Goal: Information Seeking & Learning: Learn about a topic

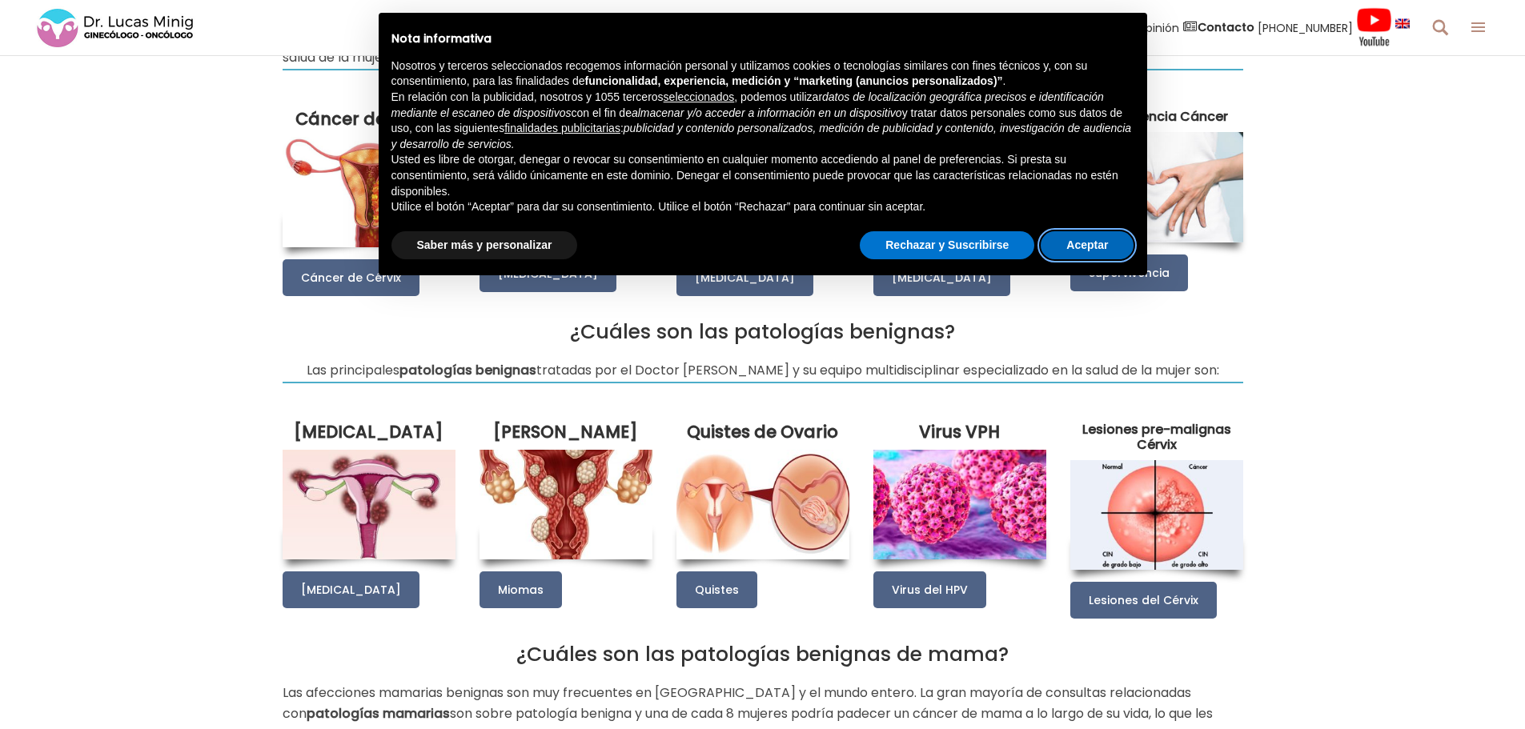
click at [1098, 249] on button "Aceptar" at bounding box center [1087, 245] width 93 height 29
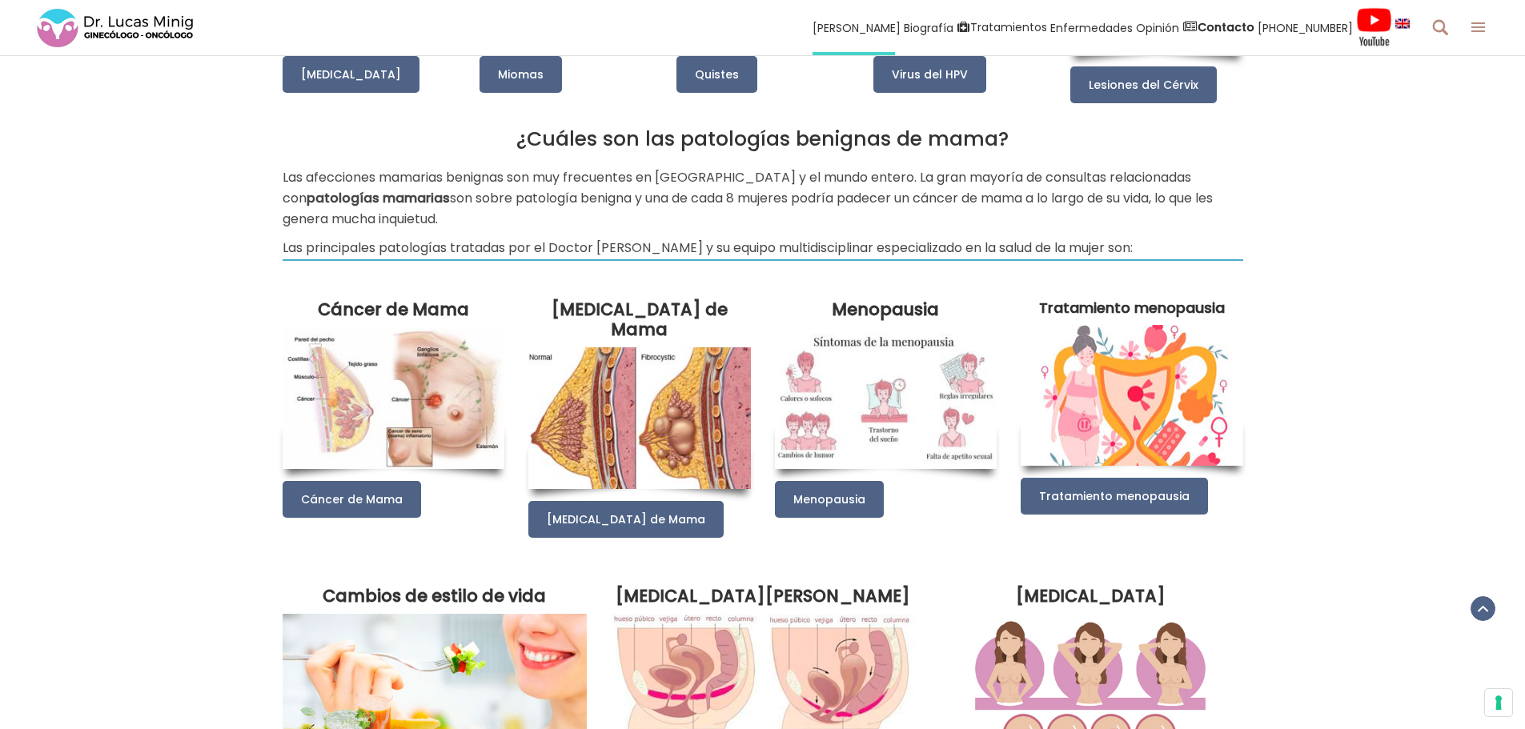
scroll to position [640, 0]
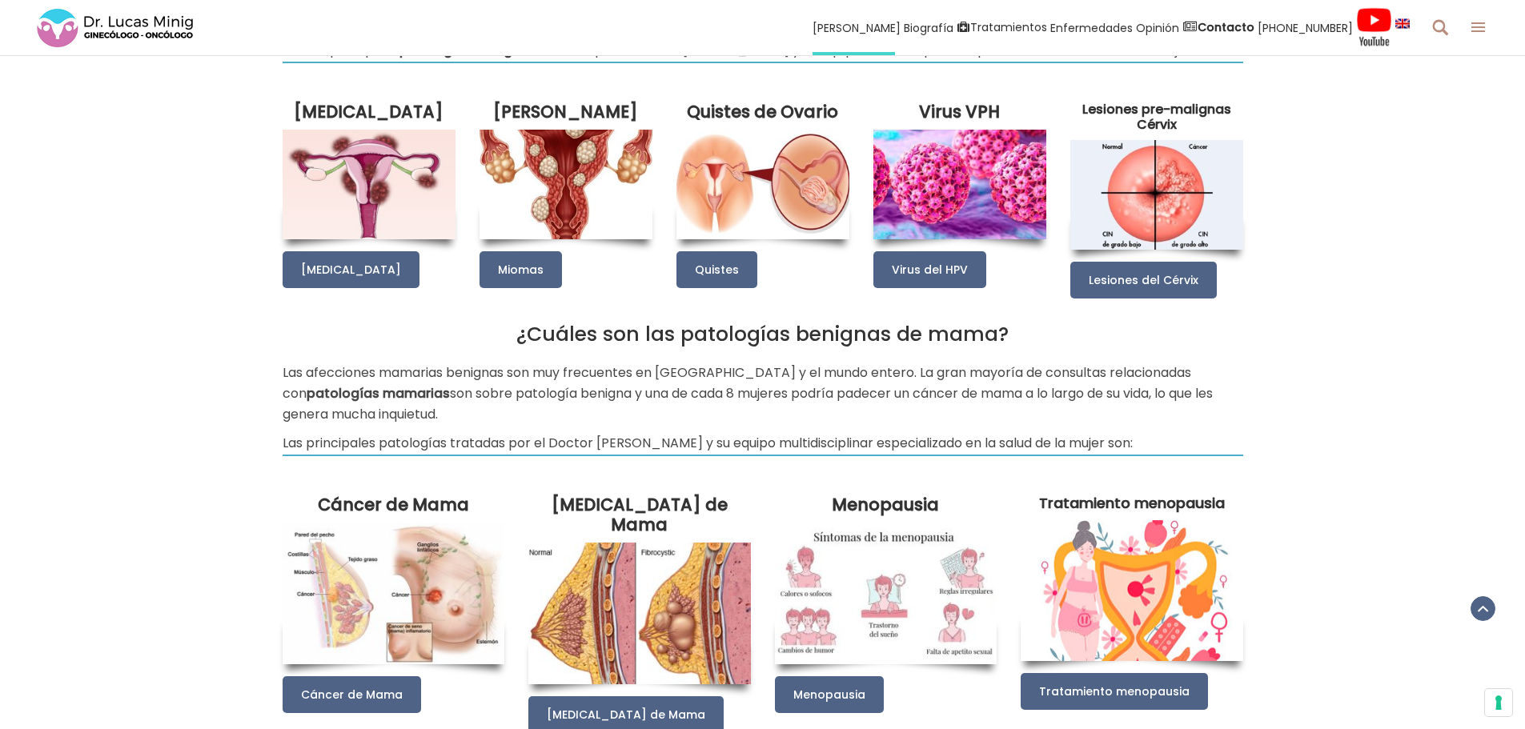
click at [1137, 199] on img at bounding box center [1156, 195] width 173 height 110
